Goal: Find specific page/section: Find specific page/section

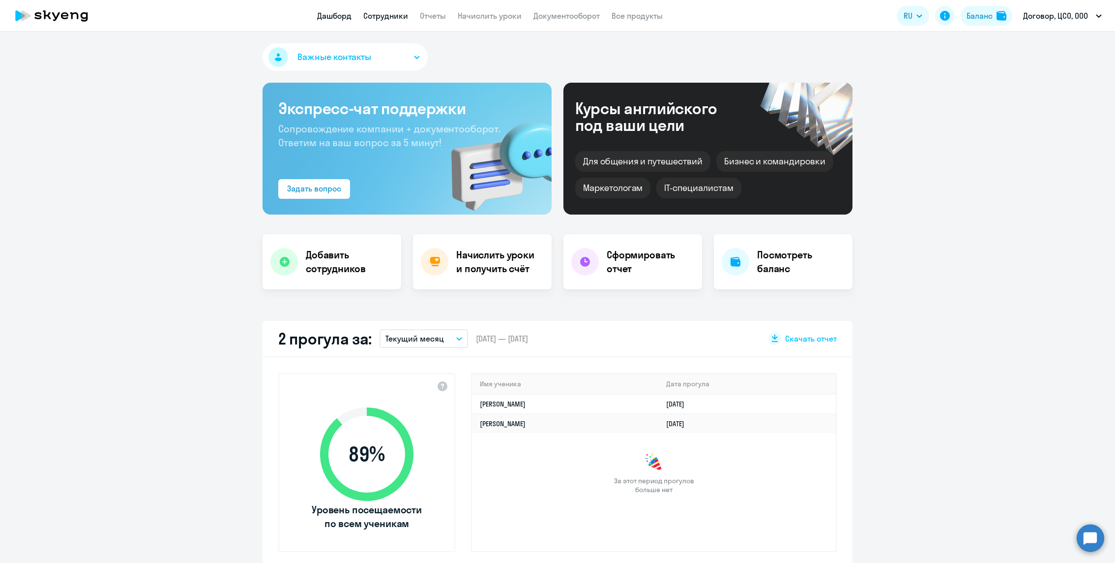
click at [386, 18] on link "Сотрудники" at bounding box center [385, 16] width 45 height 10
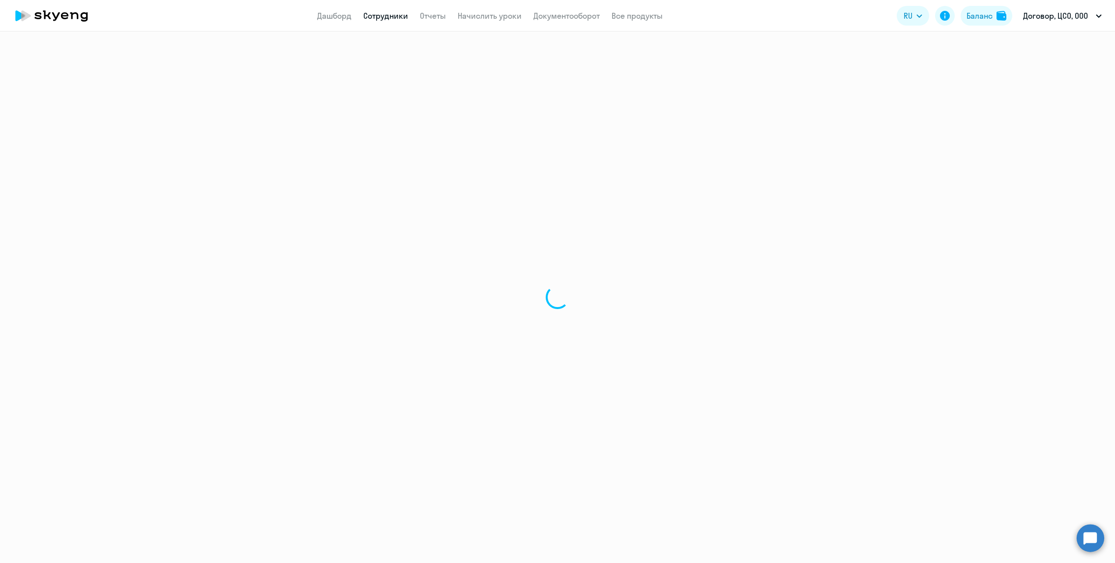
select select "30"
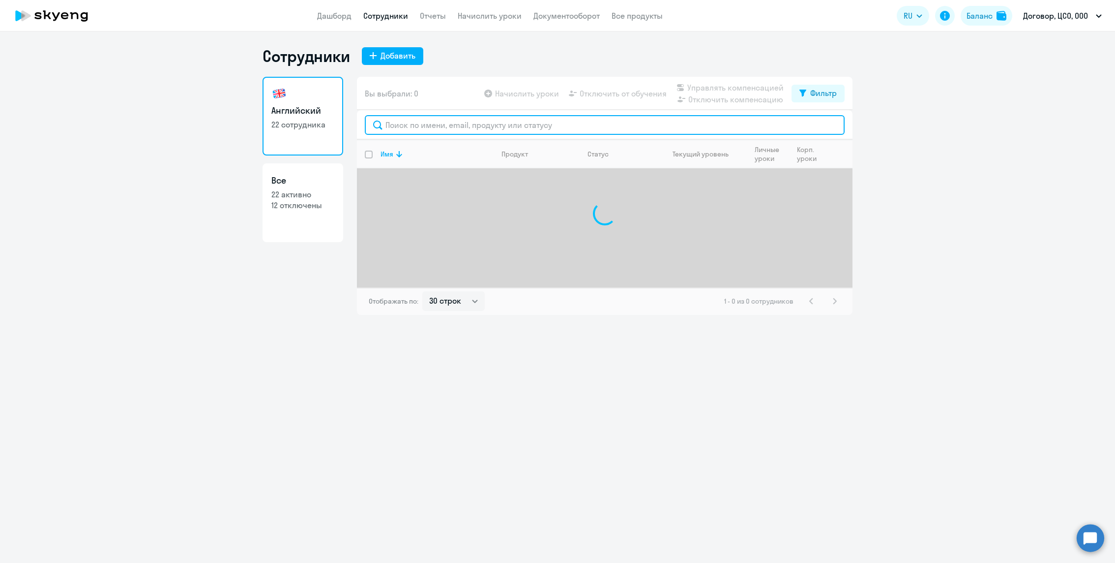
click at [492, 128] on input "text" at bounding box center [605, 125] width 480 height 20
type input "t"
type input "[PERSON_NAME]"
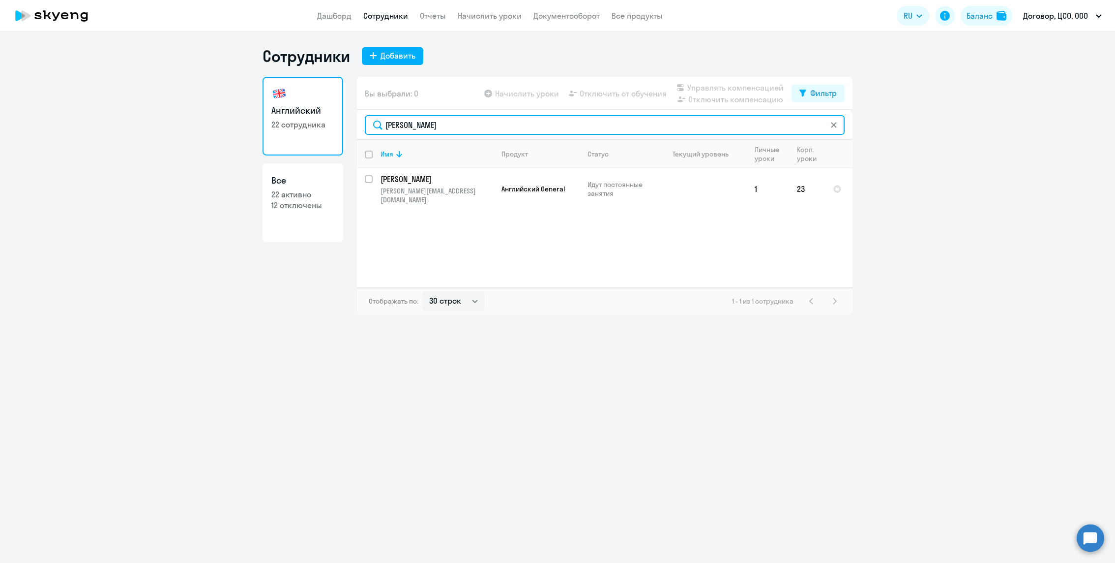
type input "[PERSON_NAME]"
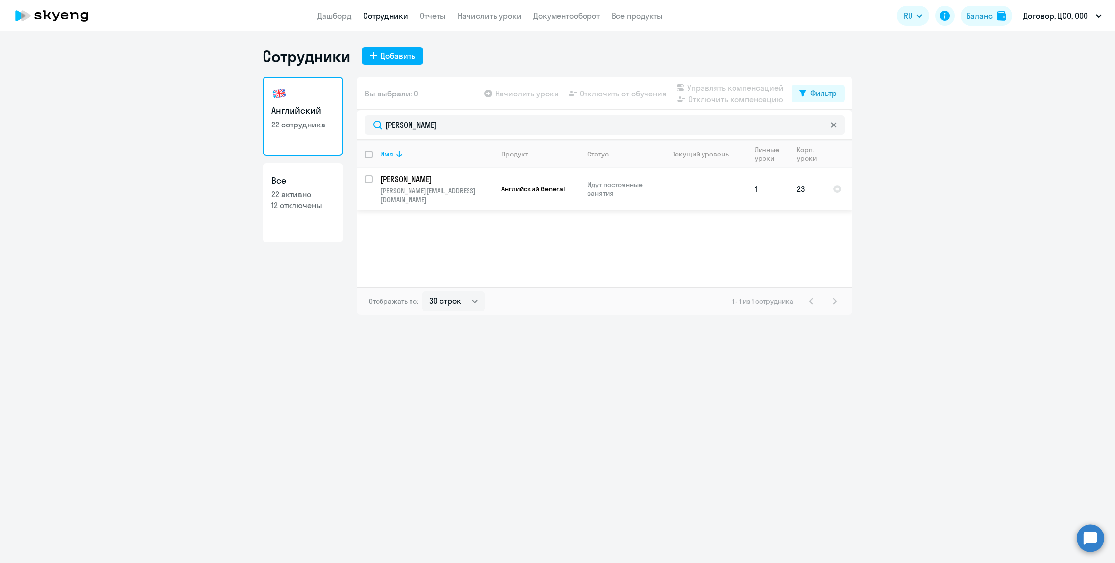
click at [472, 185] on td "[PERSON_NAME] [EMAIL_ADDRESS][DOMAIN_NAME]" at bounding box center [433, 188] width 121 height 41
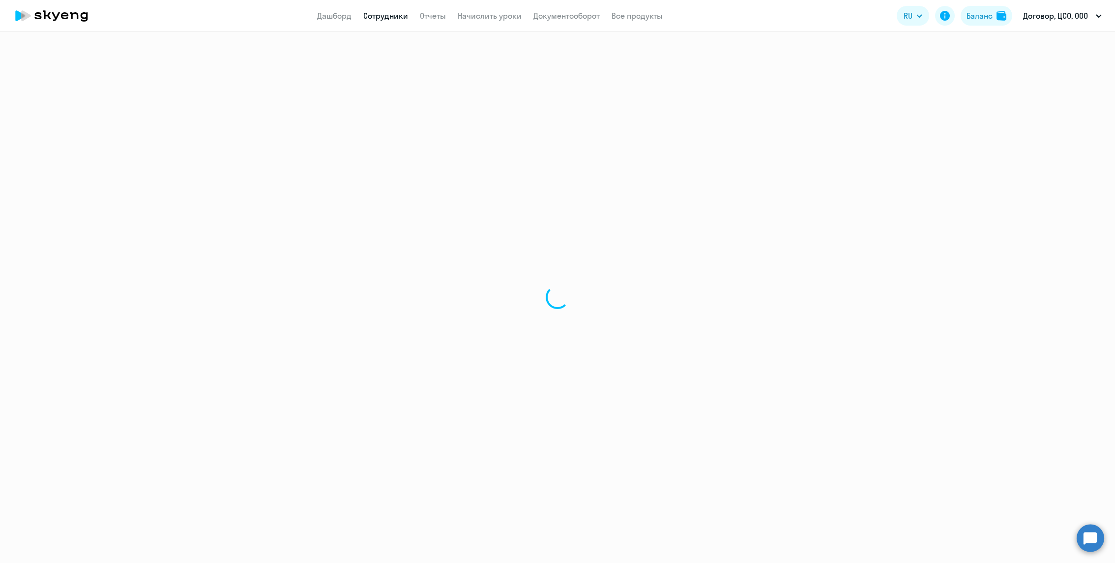
select select "english"
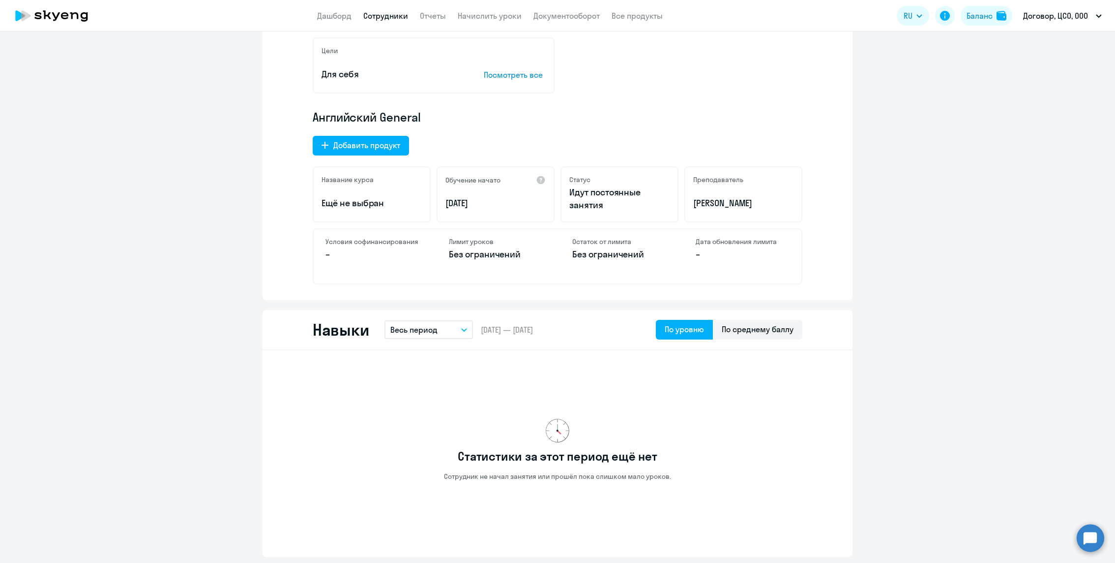
scroll to position [31, 0]
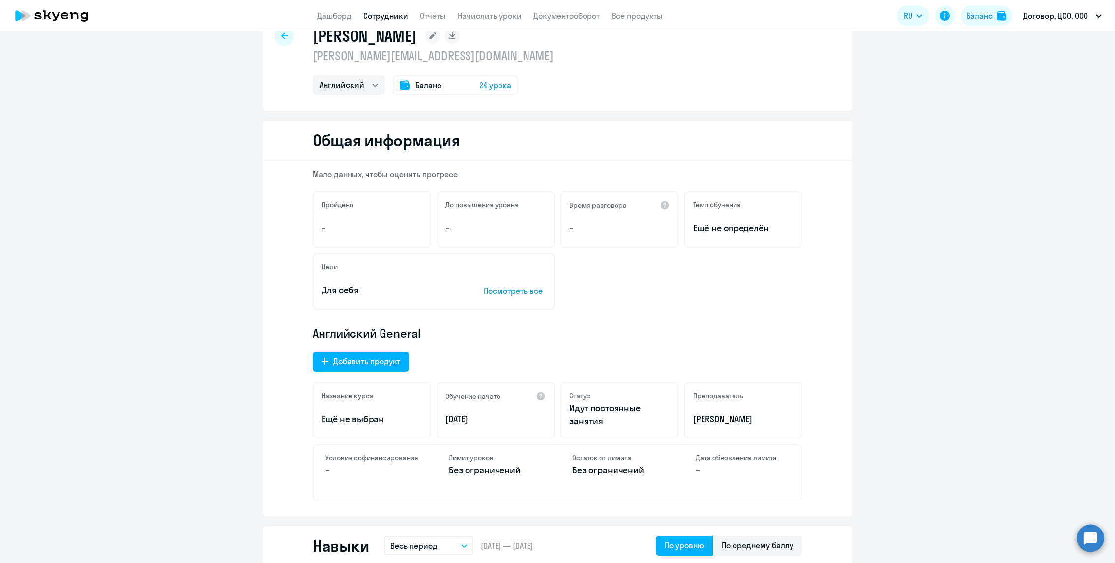
click at [281, 42] on div at bounding box center [284, 36] width 20 height 20
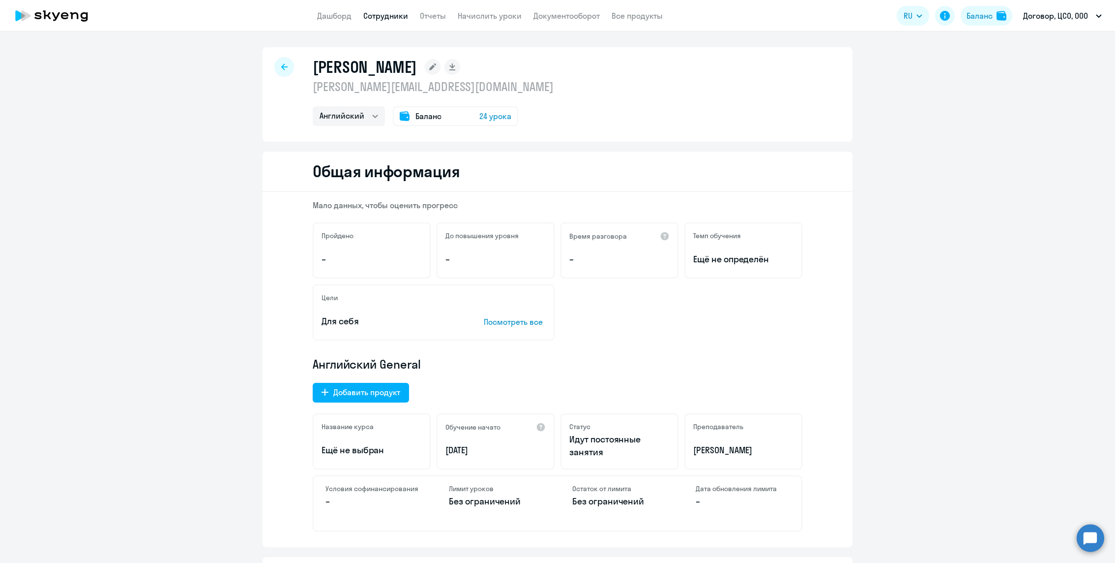
select select "30"
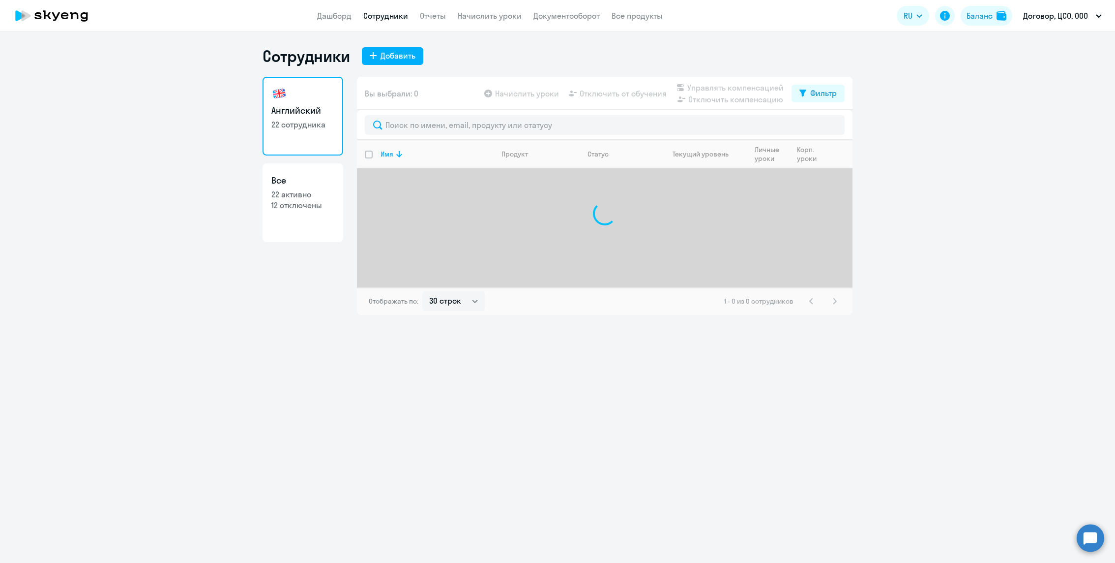
click at [421, 136] on div at bounding box center [605, 125] width 496 height 30
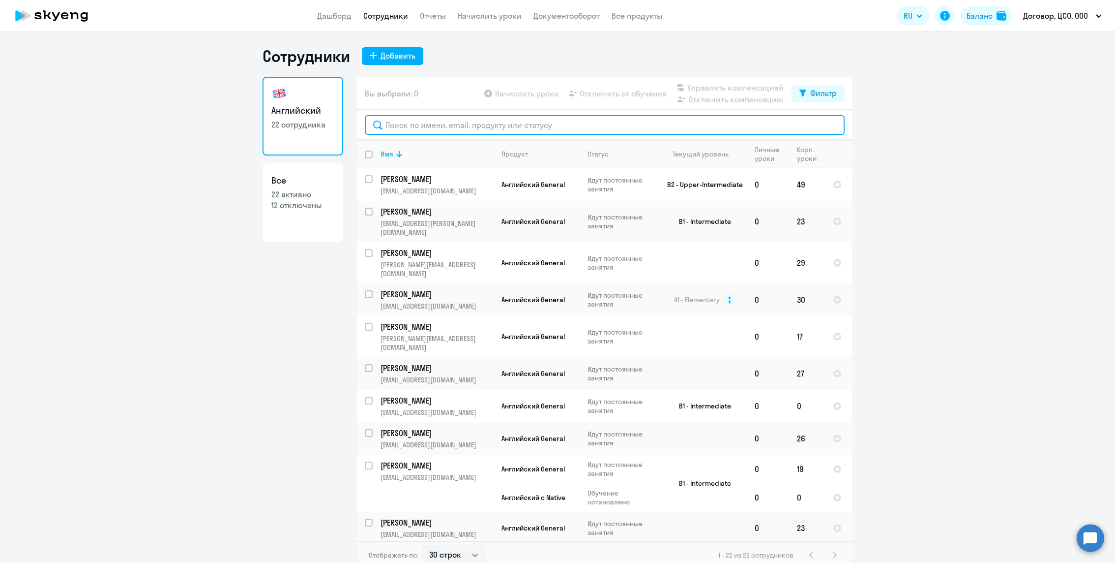
click at [416, 126] on input "text" at bounding box center [605, 125] width 480 height 20
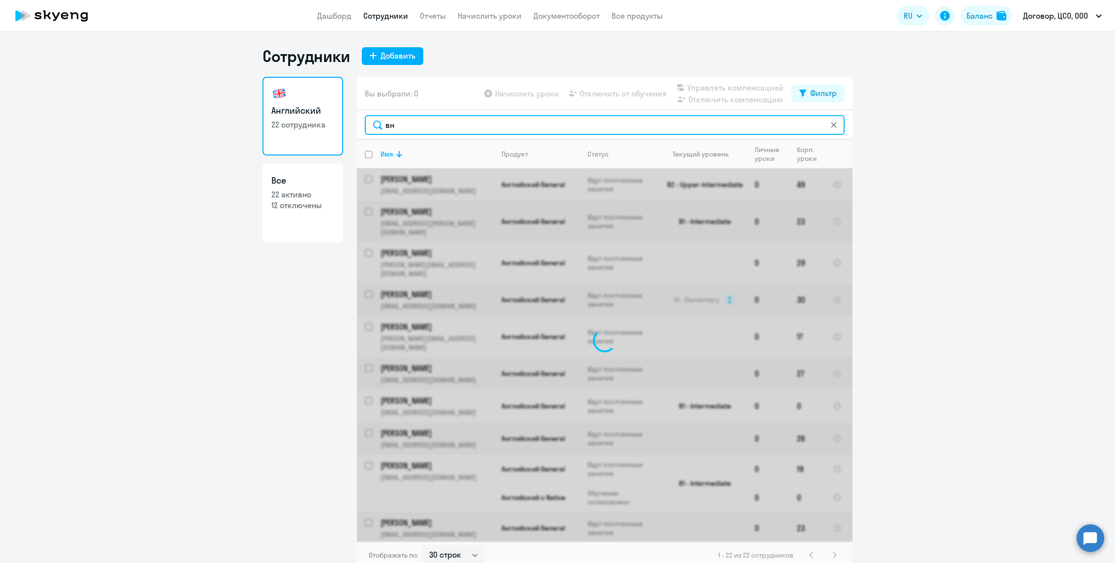
type input "в"
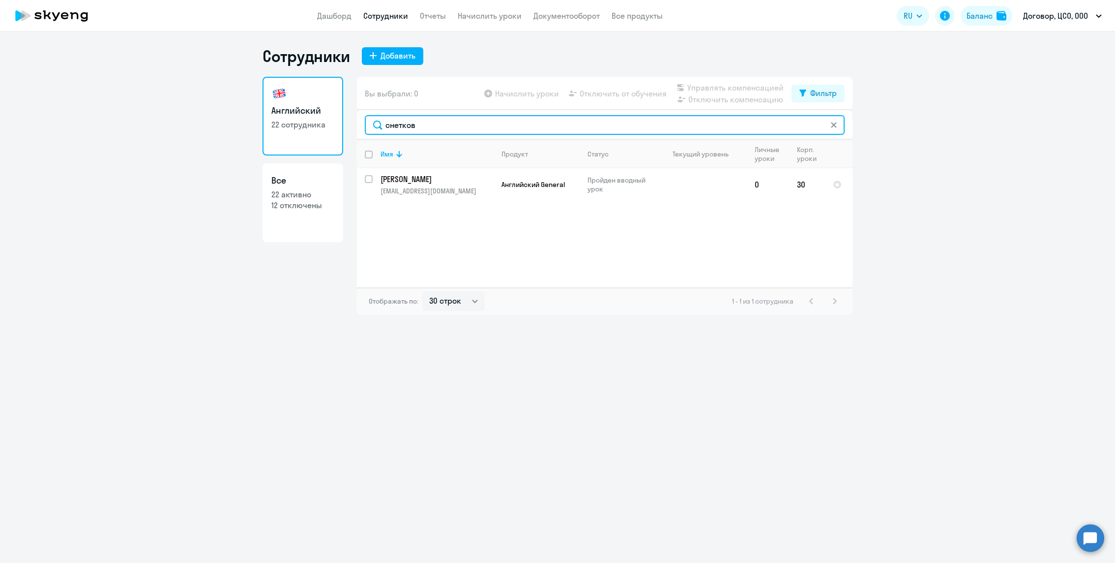
type input "снетков"
